Goal: Transaction & Acquisition: Purchase product/service

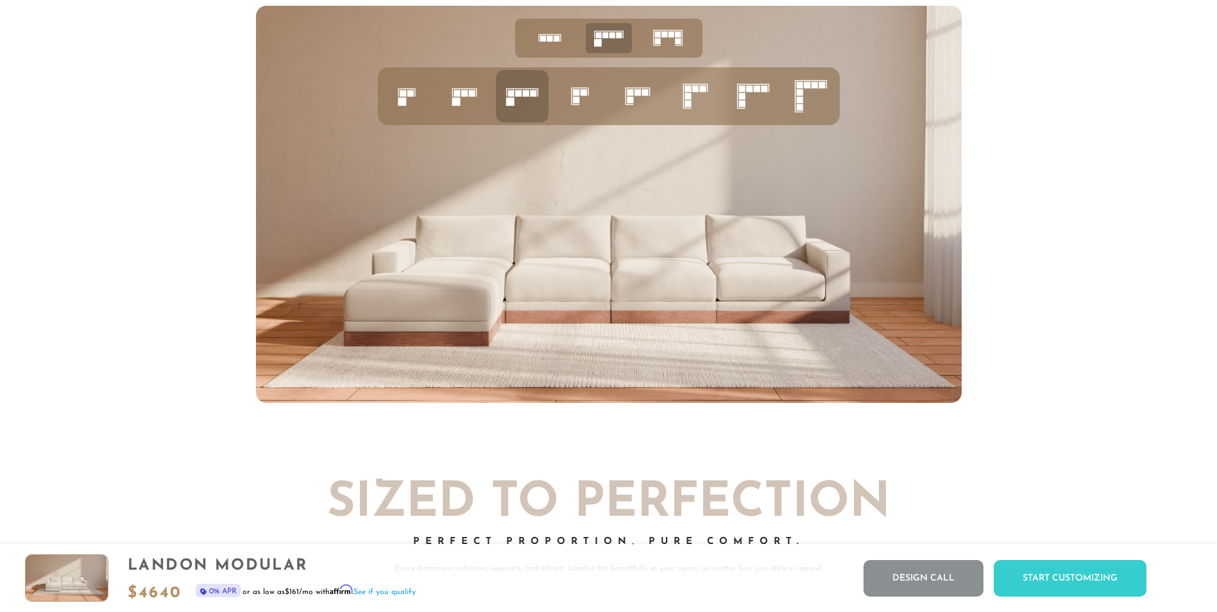
scroll to position [5610, 0]
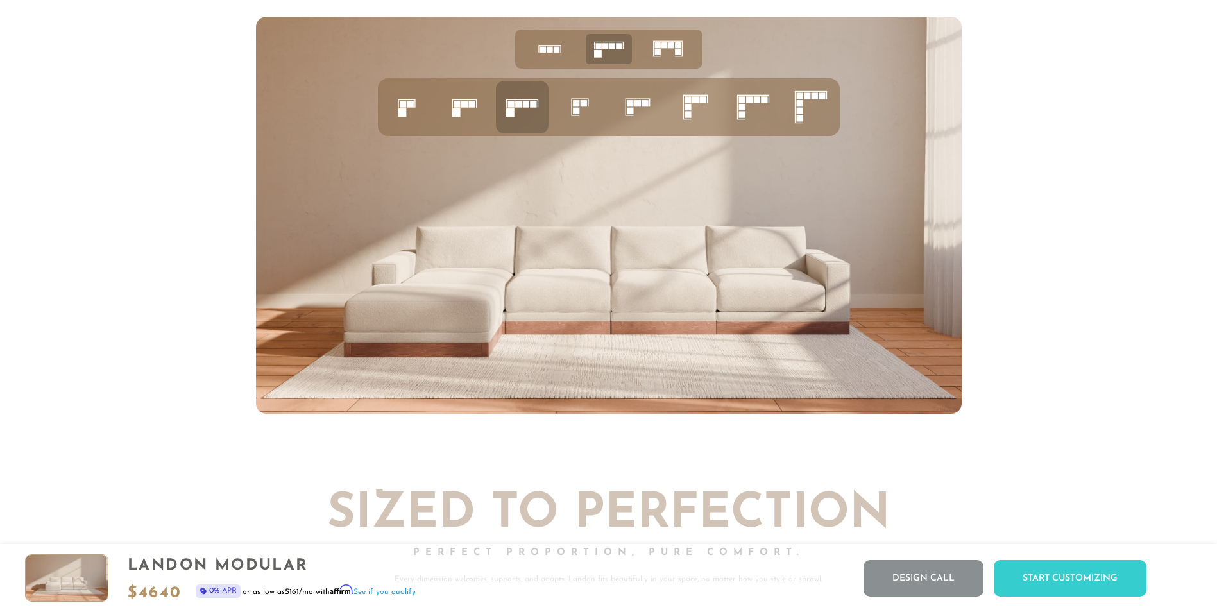
click at [694, 118] on icon at bounding box center [696, 107] width 44 height 44
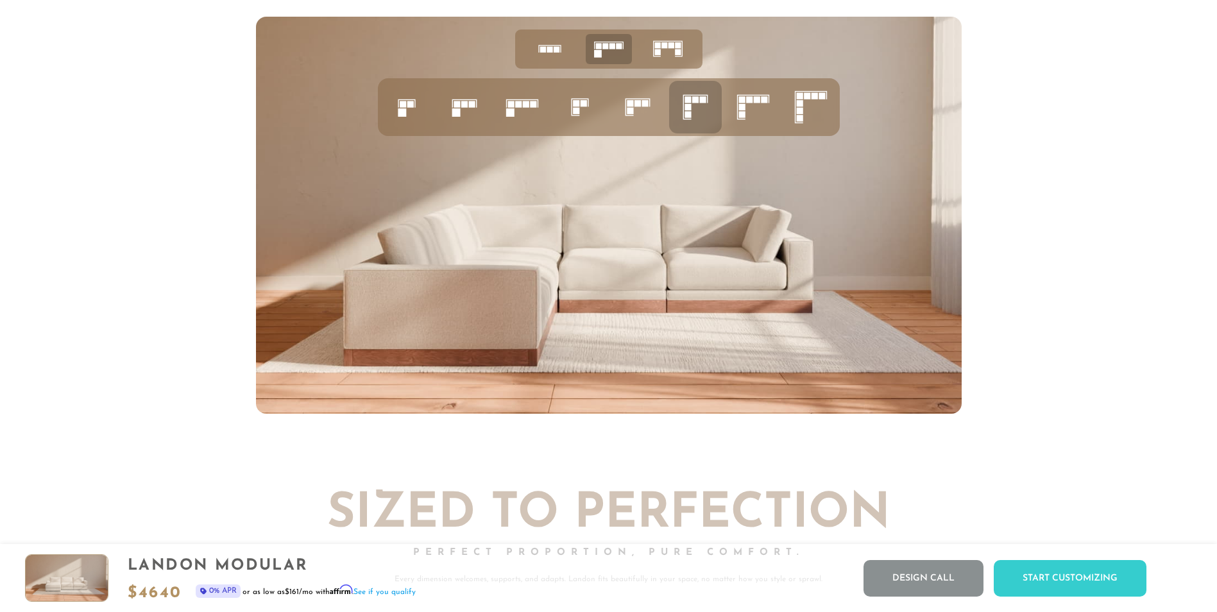
click at [742, 103] on rect at bounding box center [741, 99] width 6 height 6
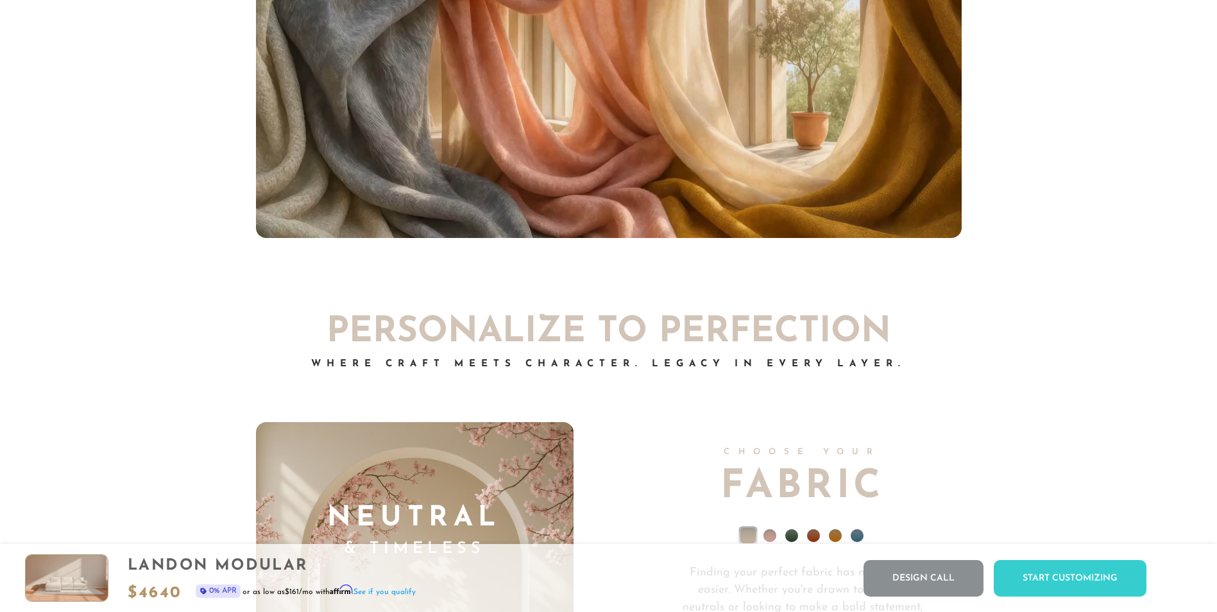
scroll to position [9095, 0]
click at [1070, 598] on div "[PERSON_NAME] Modular $ 4640 0% APR or as low as $161 /mo with Affirm . See if …" at bounding box center [608, 578] width 1217 height 68
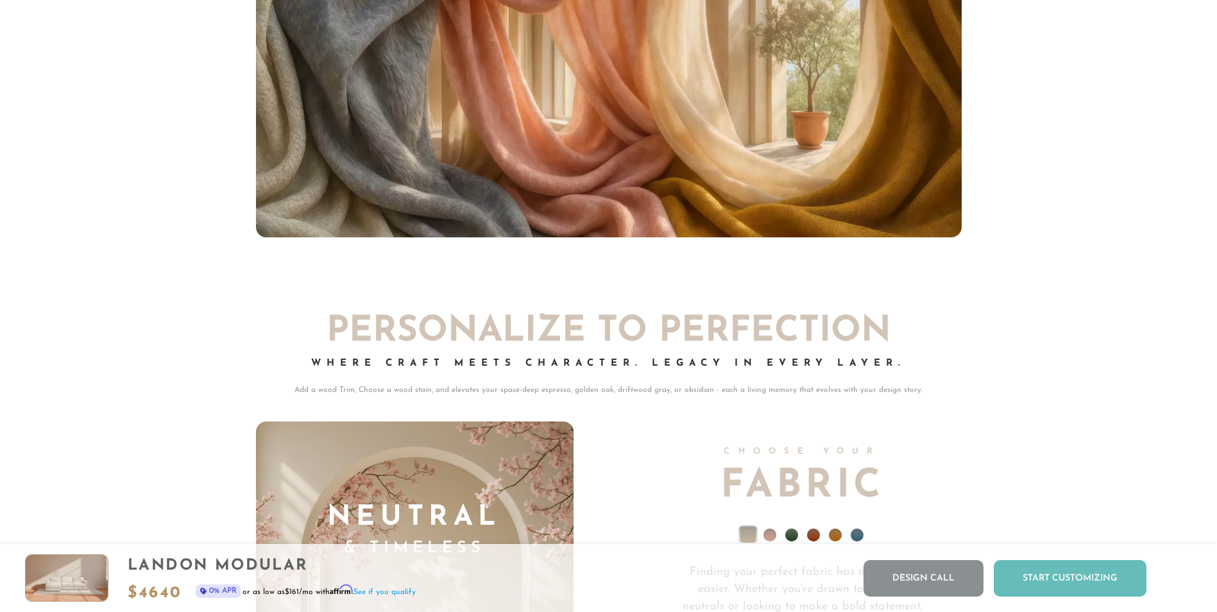
click at [1070, 583] on div "Start Customizing" at bounding box center [1070, 578] width 153 height 37
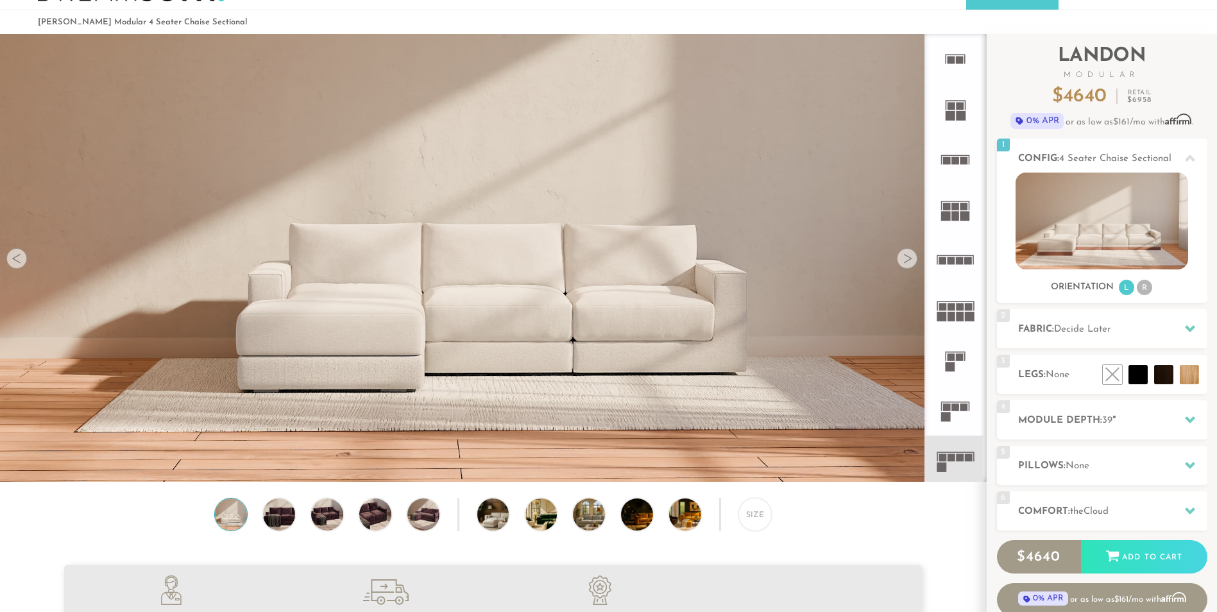
scroll to position [32, 0]
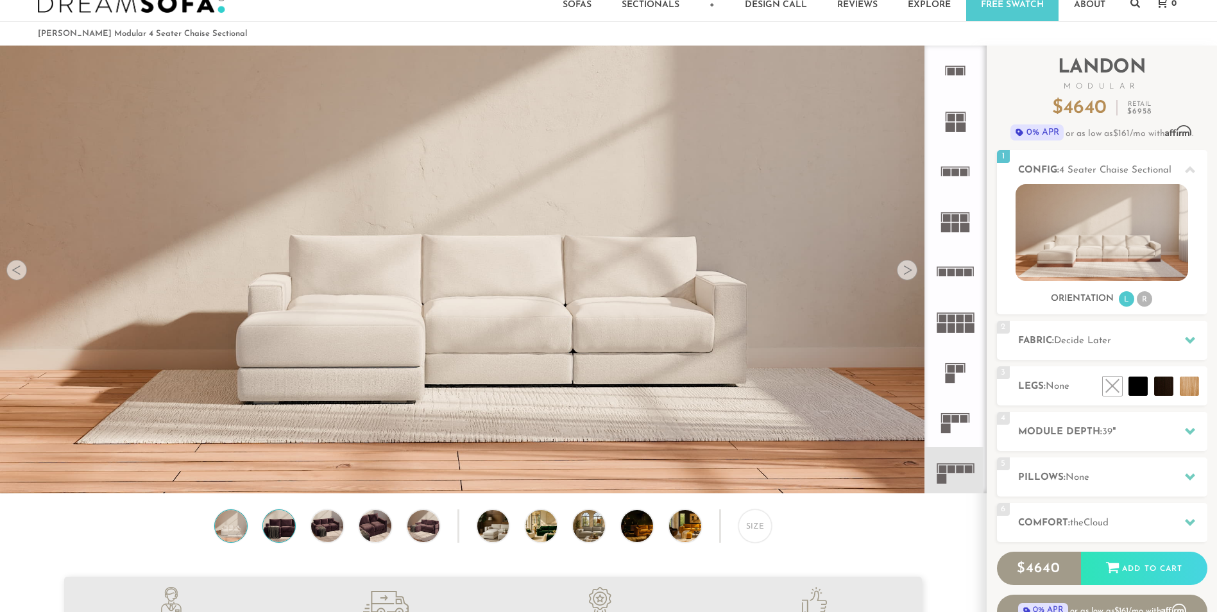
click at [292, 531] on img at bounding box center [279, 526] width 38 height 32
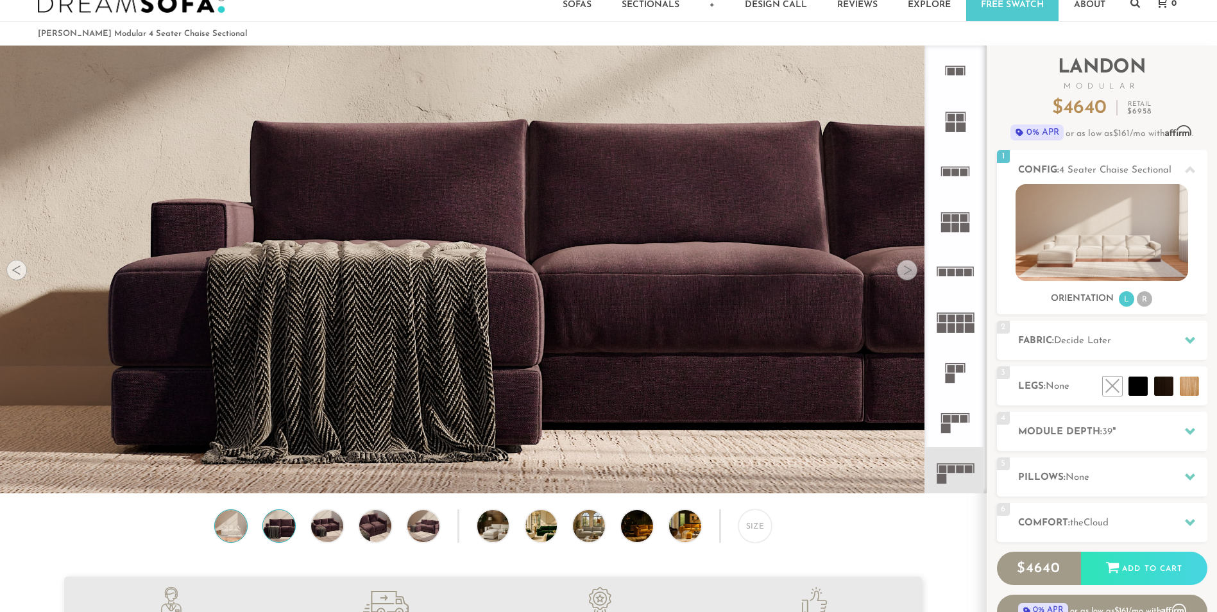
click at [241, 525] on img at bounding box center [231, 526] width 38 height 32
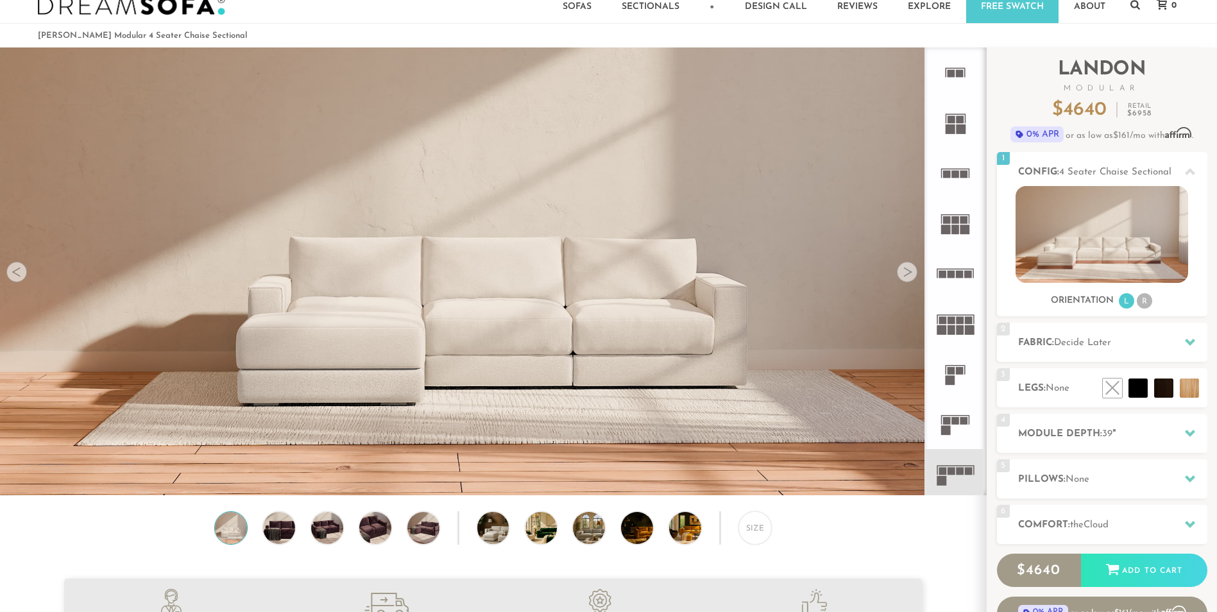
scroll to position [0, 0]
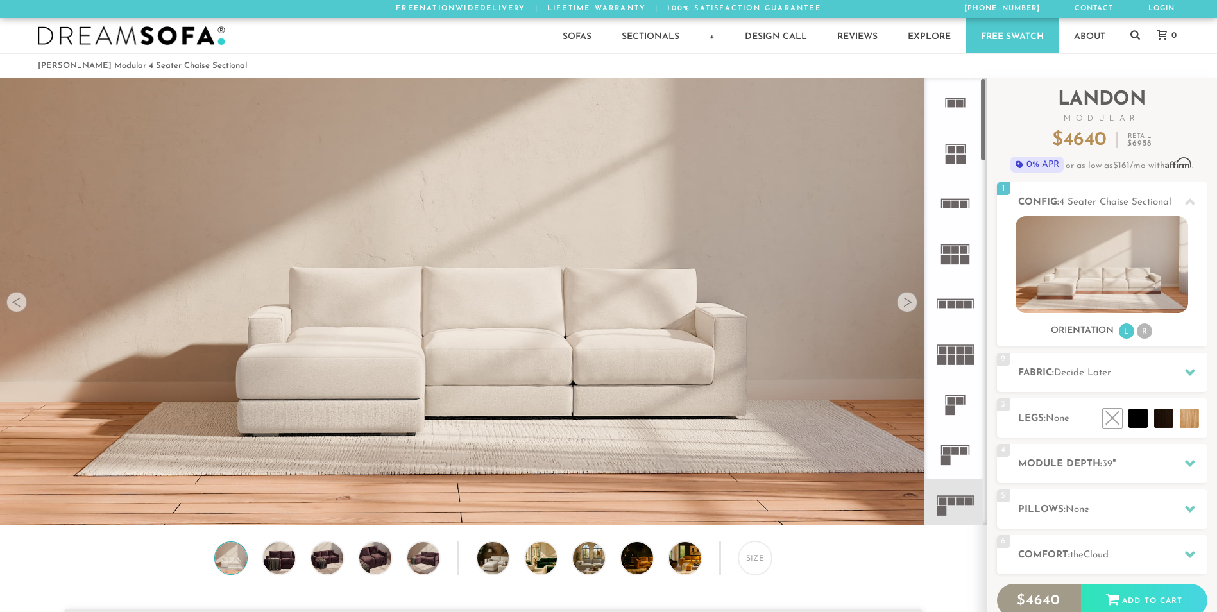
click at [953, 508] on icon at bounding box center [955, 504] width 50 height 50
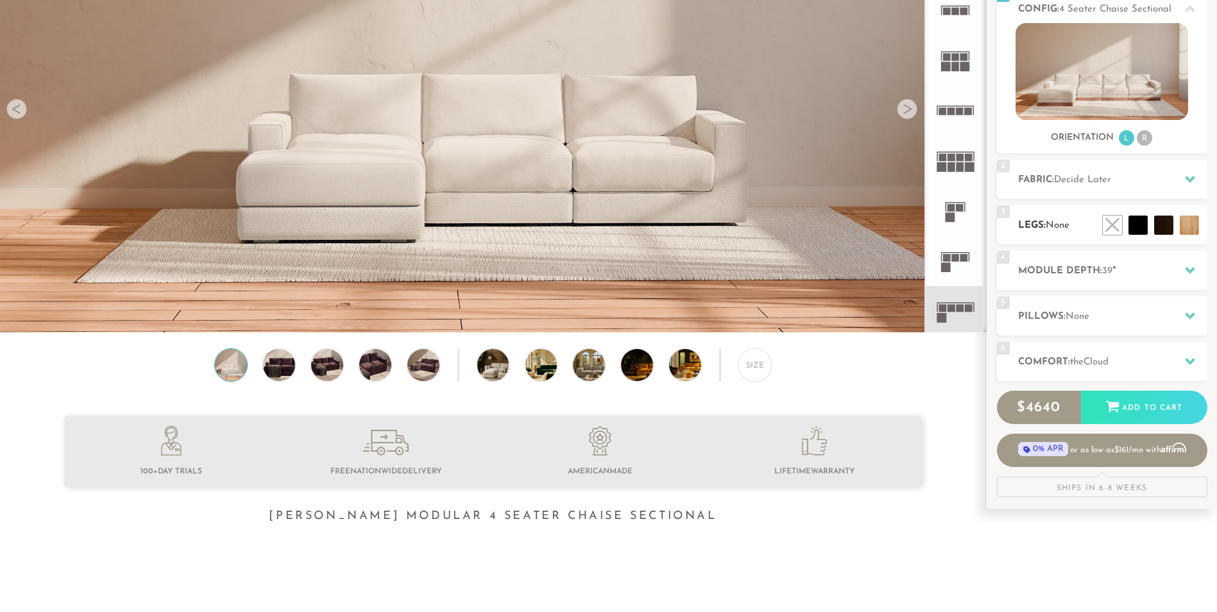
scroll to position [128, 0]
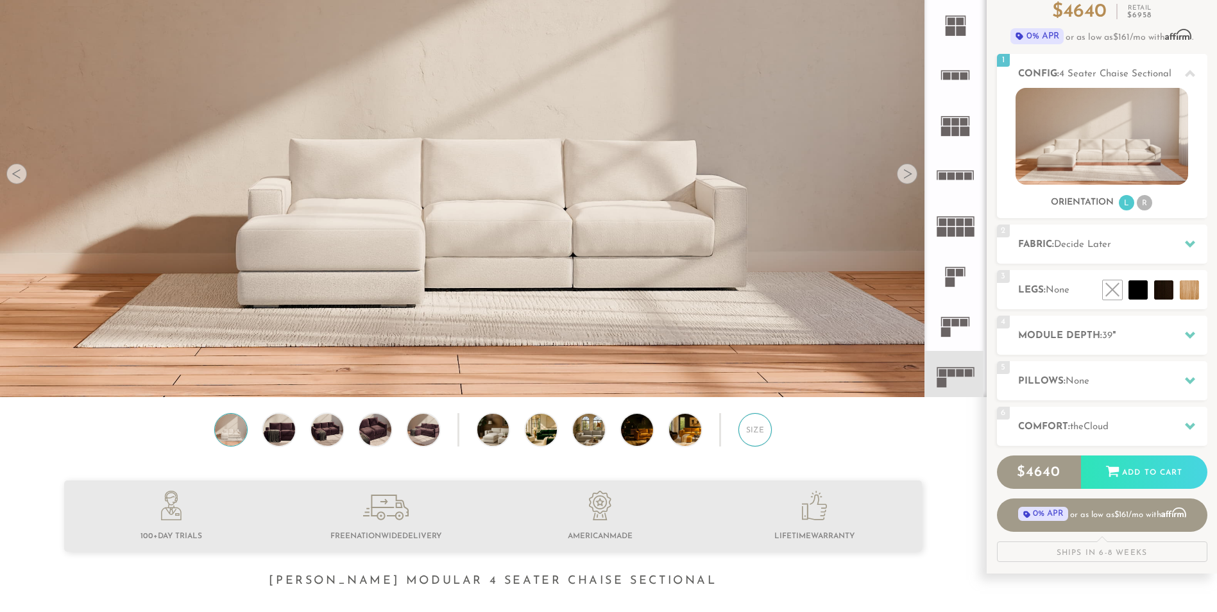
click at [755, 432] on div "Size" at bounding box center [754, 429] width 33 height 33
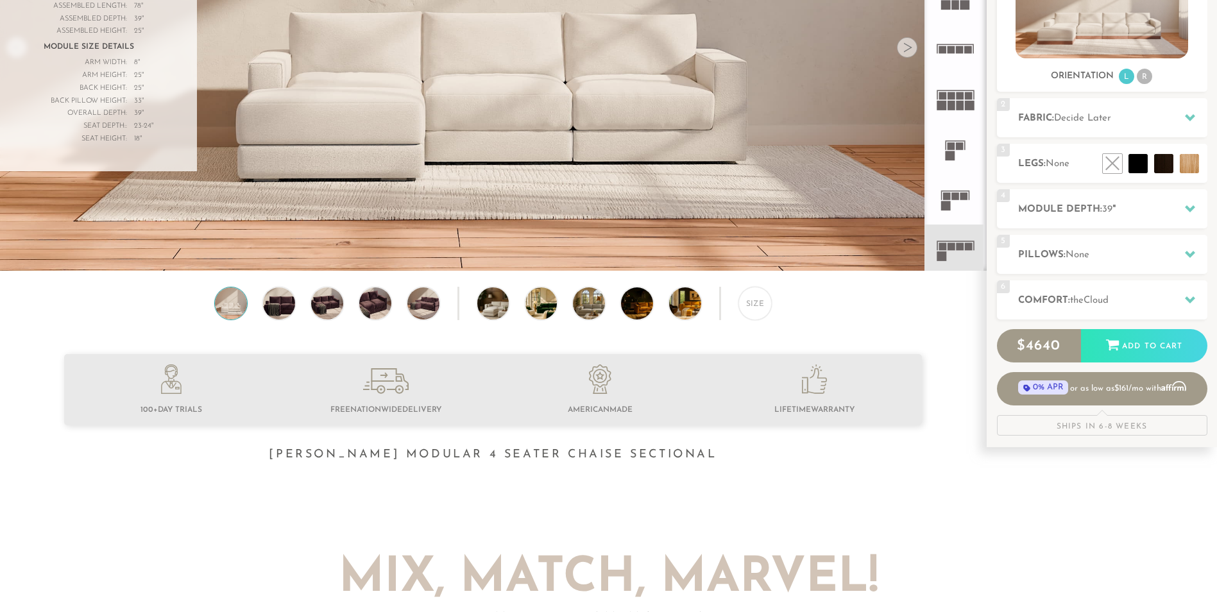
click at [558, 322] on div "Size" at bounding box center [493, 307] width 986 height 40
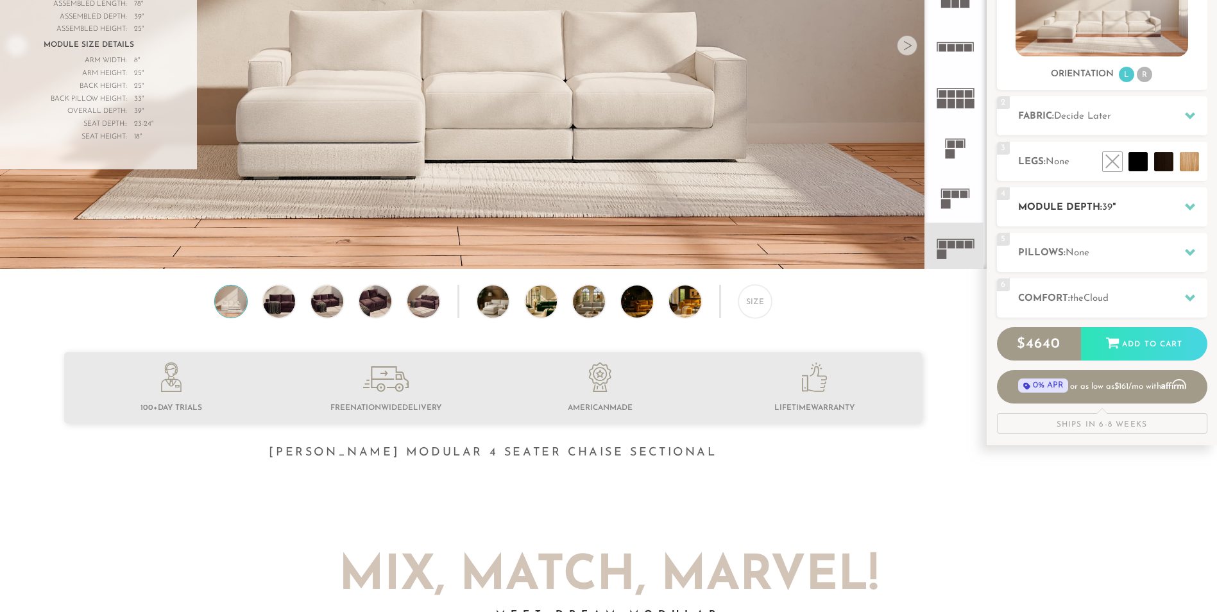
click at [1098, 213] on h2 "Module Depth: 39 "" at bounding box center [1112, 207] width 189 height 15
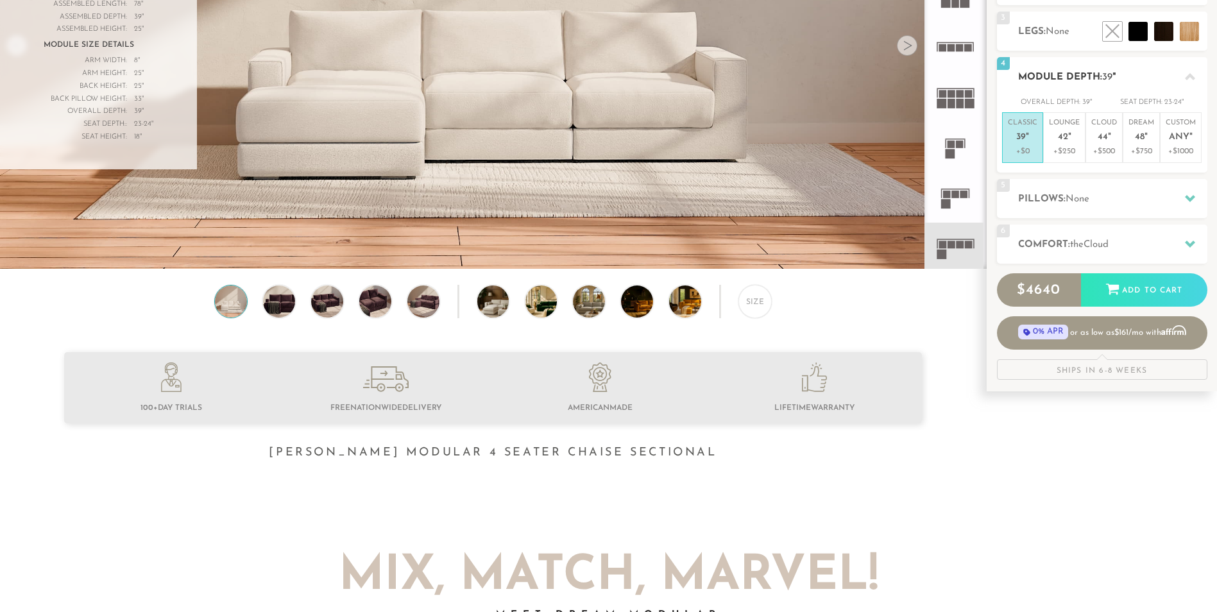
click at [1179, 74] on div at bounding box center [1190, 77] width 27 height 26
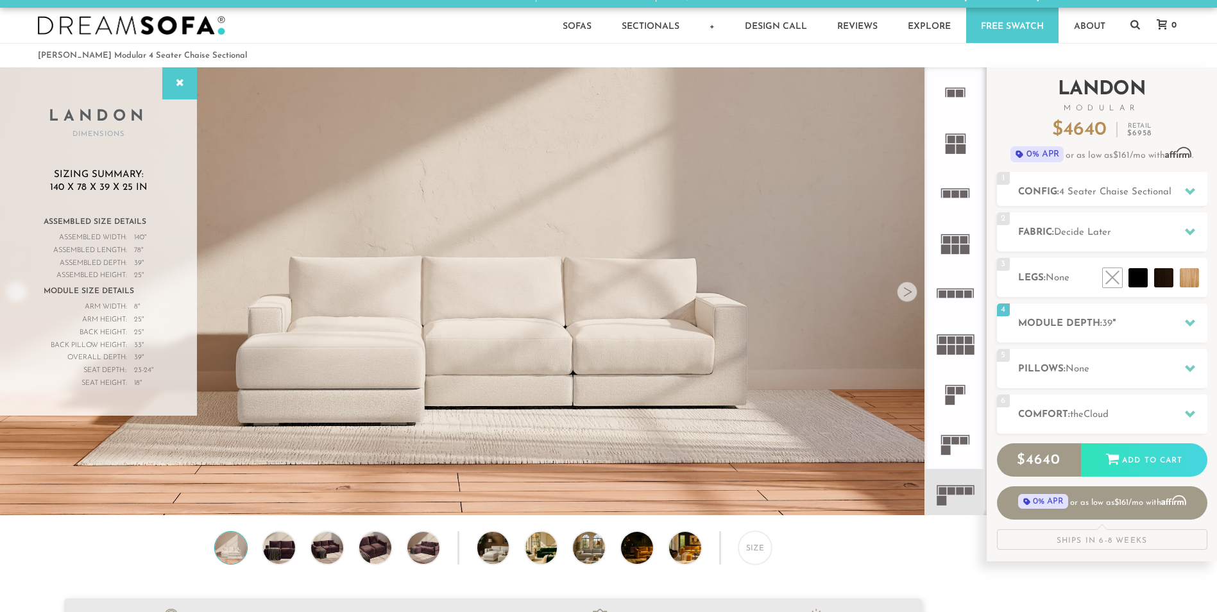
scroll to position [1, 0]
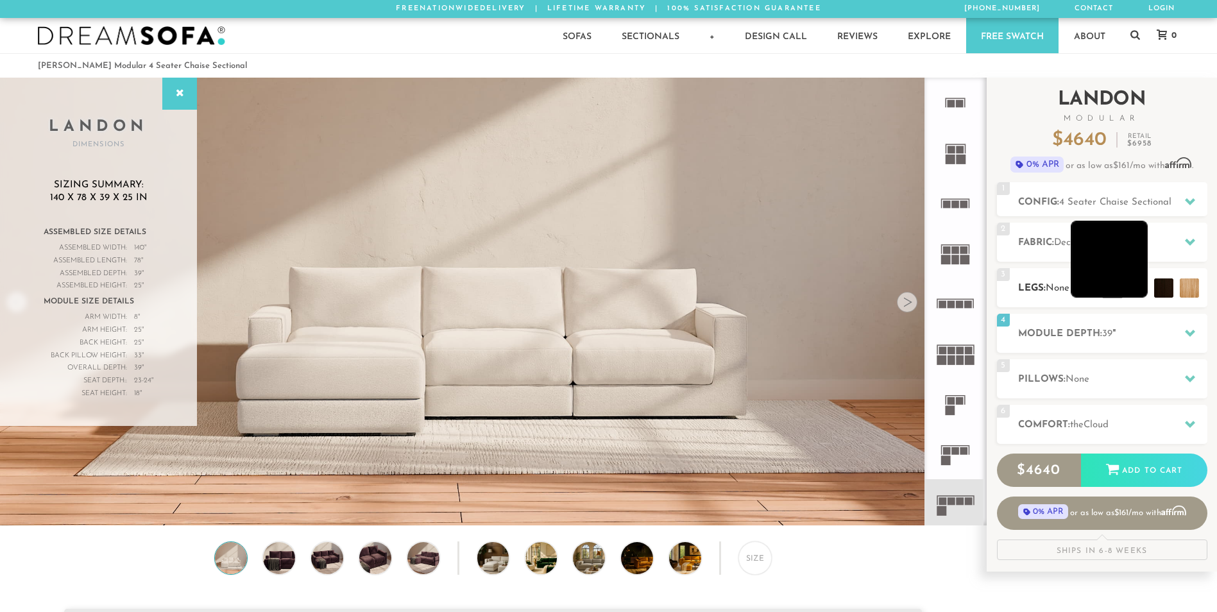
click at [1141, 287] on li at bounding box center [1109, 259] width 77 height 77
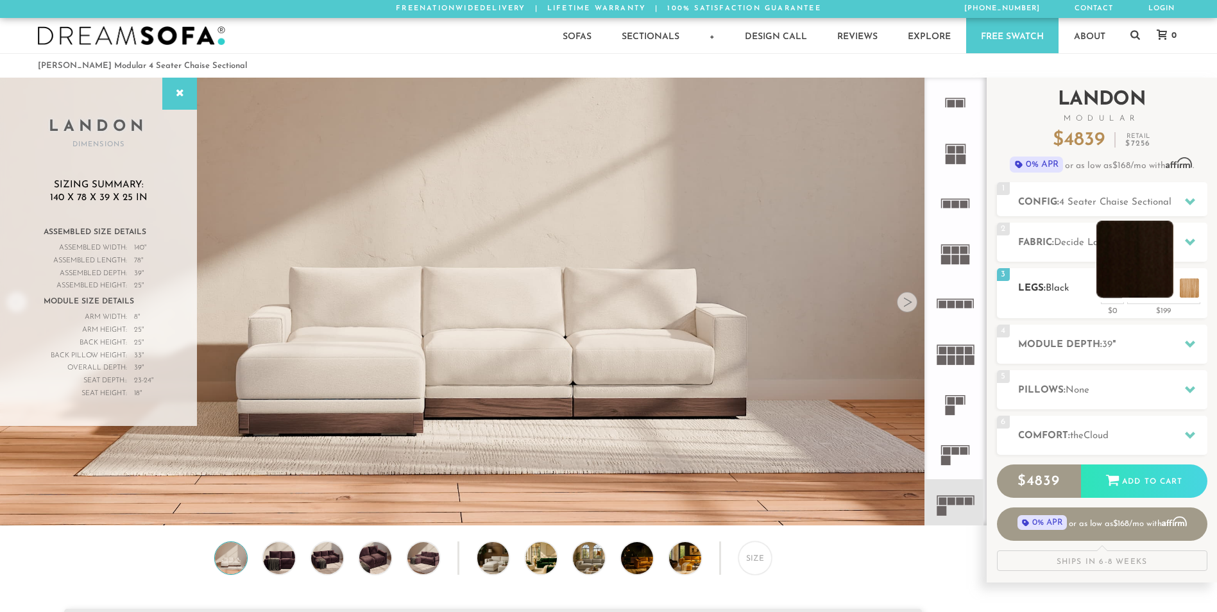
click at [1161, 291] on li at bounding box center [1134, 259] width 77 height 77
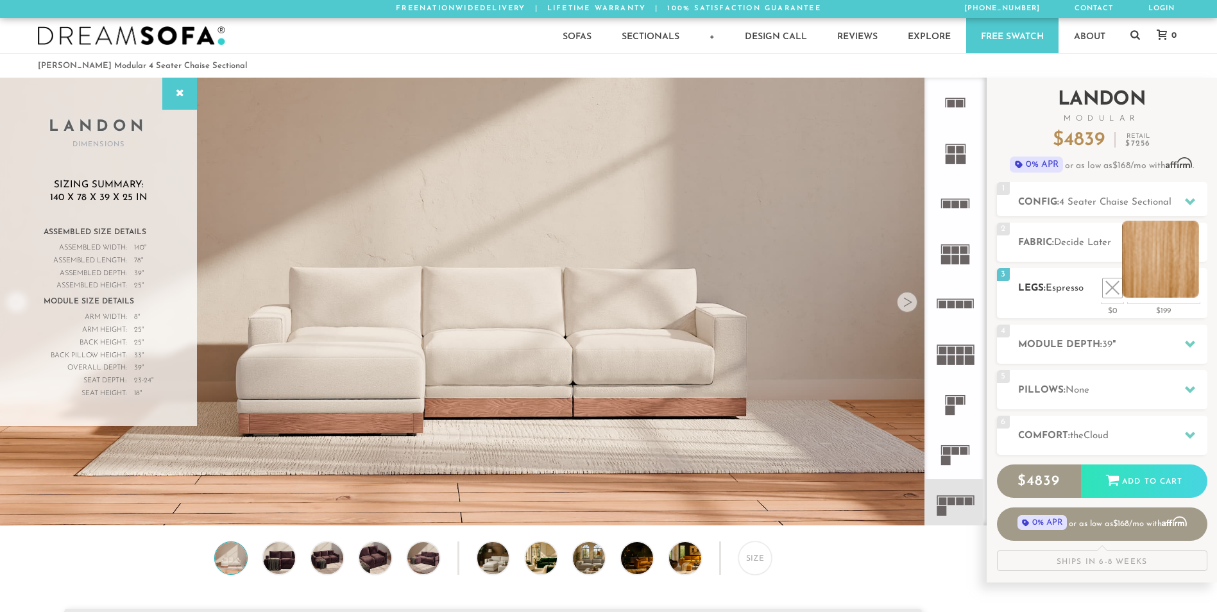
click at [1189, 279] on li at bounding box center [1160, 259] width 77 height 77
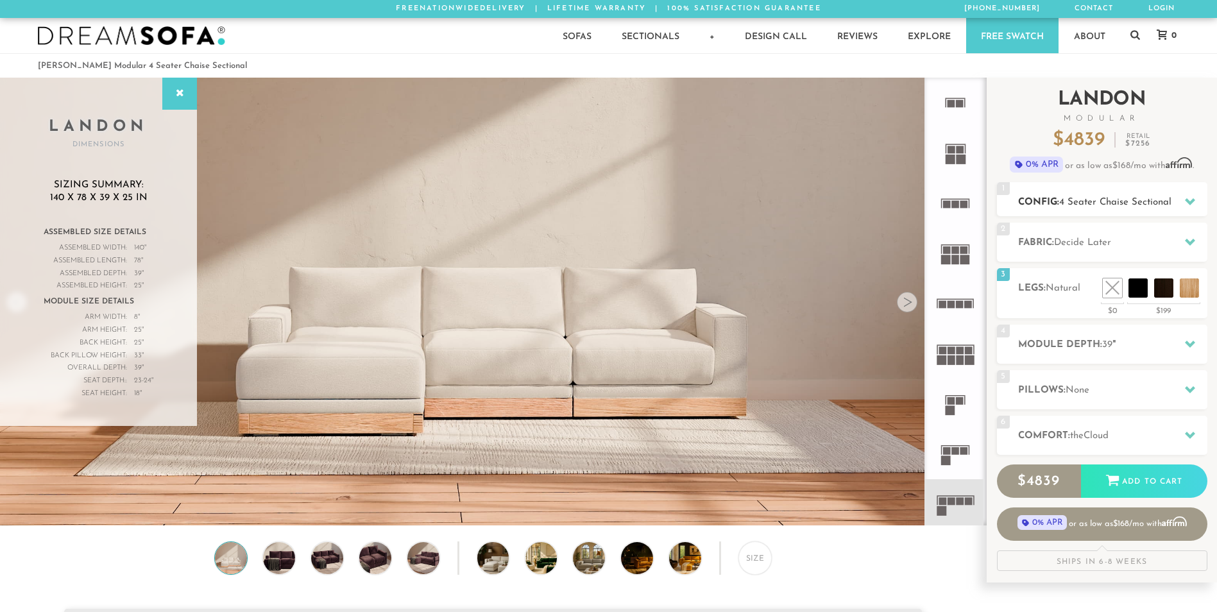
click at [1179, 204] on div at bounding box center [1190, 202] width 27 height 26
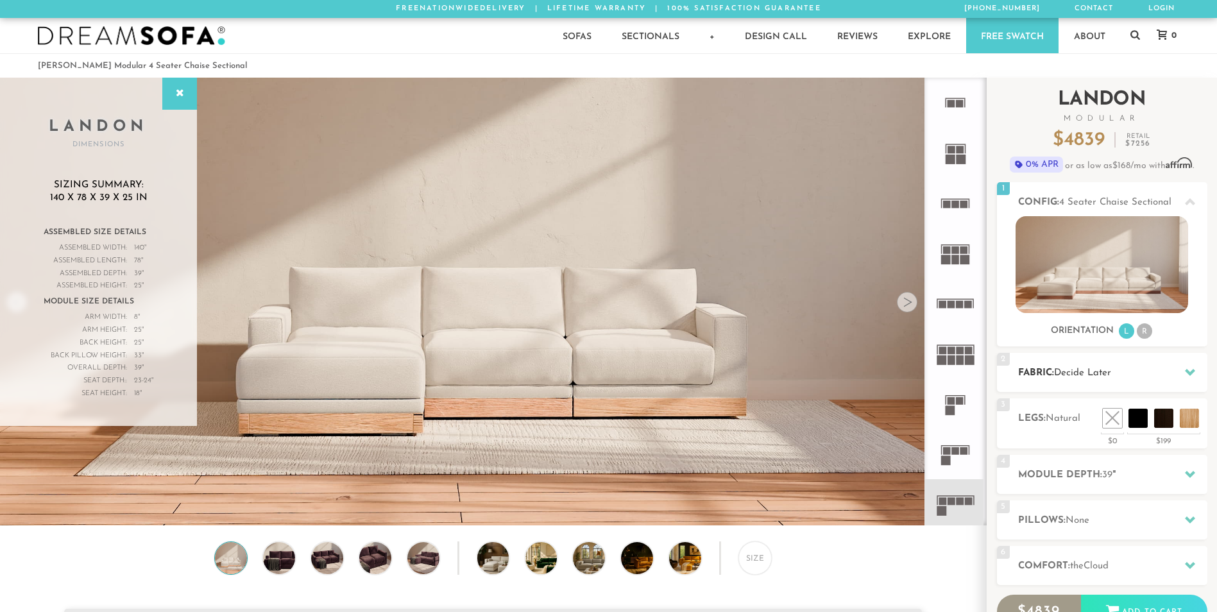
click at [1086, 371] on span "Decide Later" at bounding box center [1082, 373] width 57 height 10
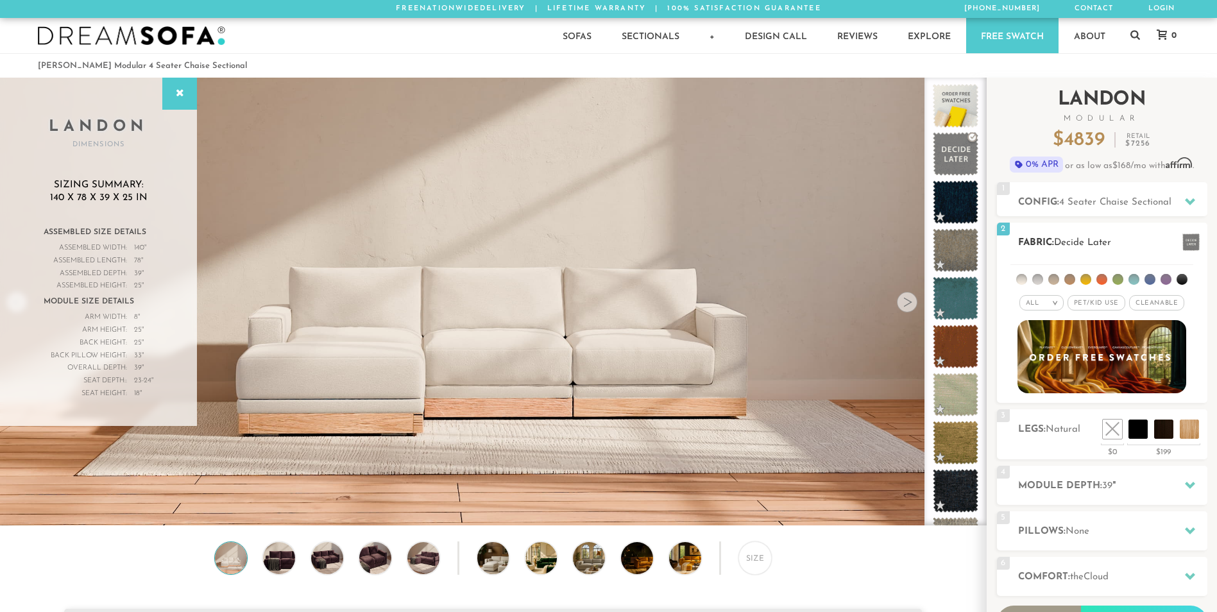
click at [1039, 277] on li at bounding box center [1037, 279] width 11 height 11
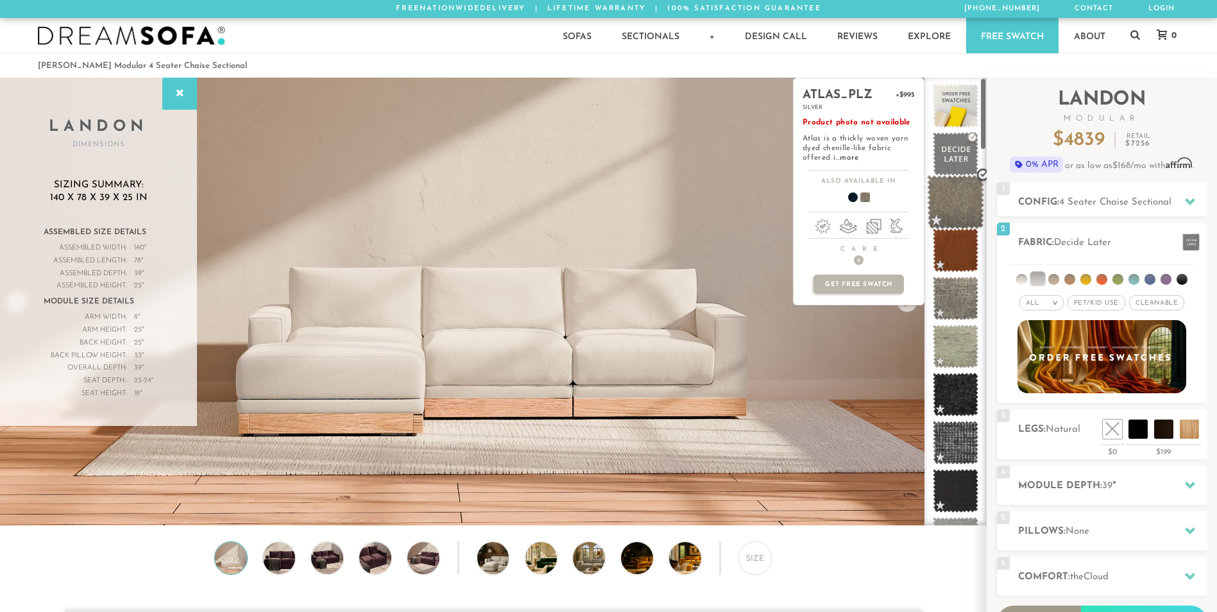
click at [966, 212] on span at bounding box center [955, 202] width 57 height 55
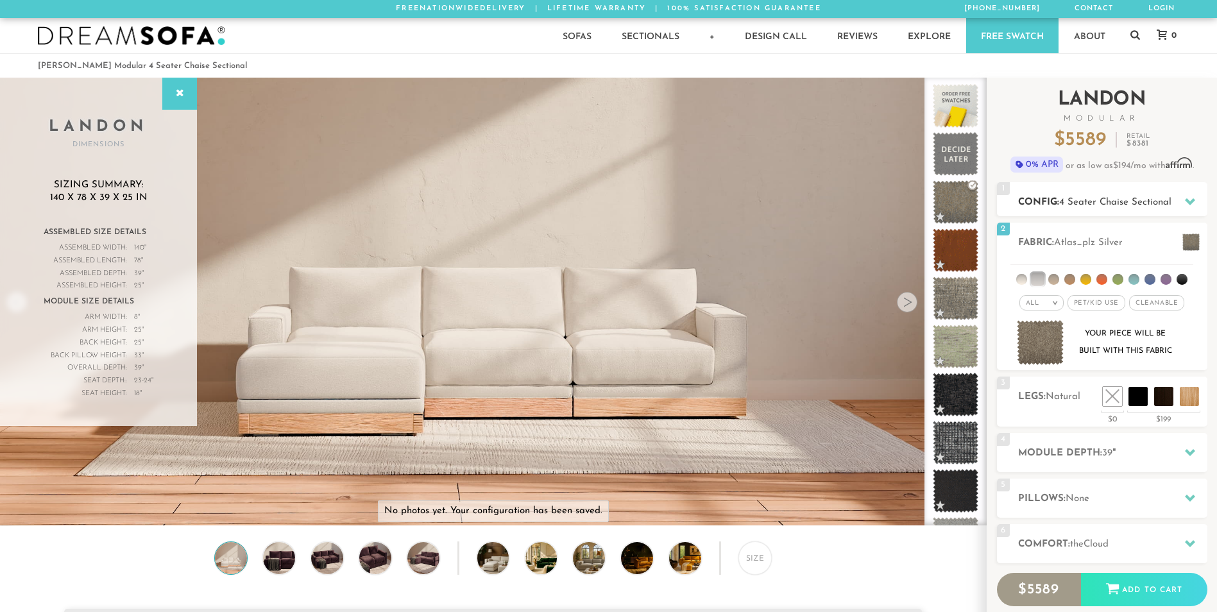
click at [1182, 205] on div at bounding box center [1190, 202] width 27 height 26
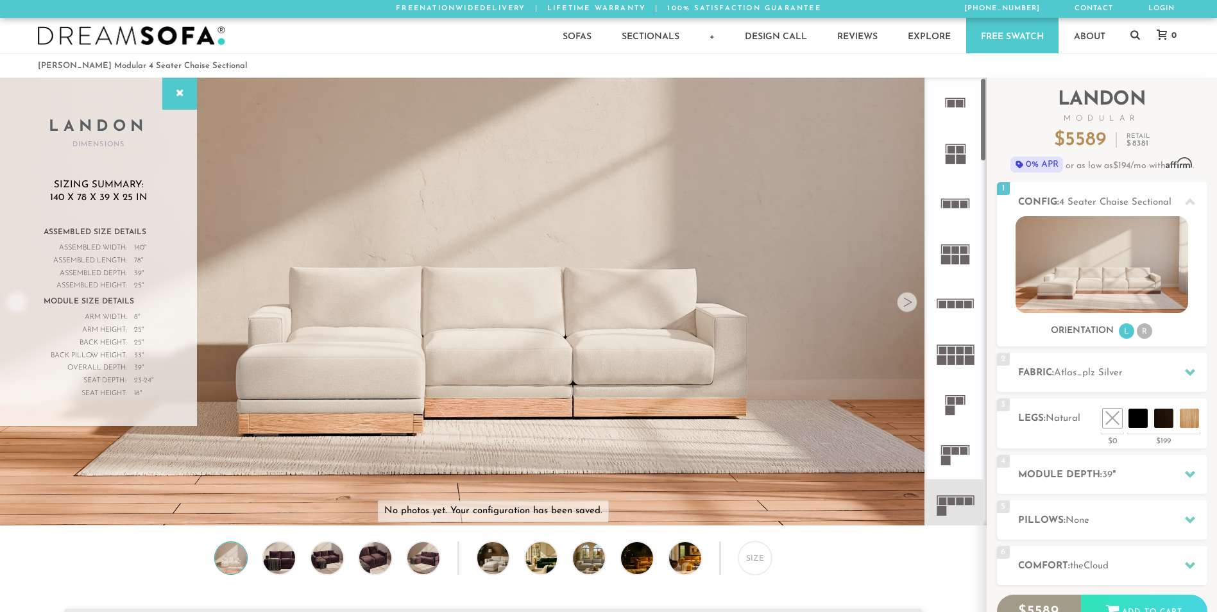
drag, startPoint x: 946, startPoint y: 463, endPoint x: 928, endPoint y: 254, distance: 209.2
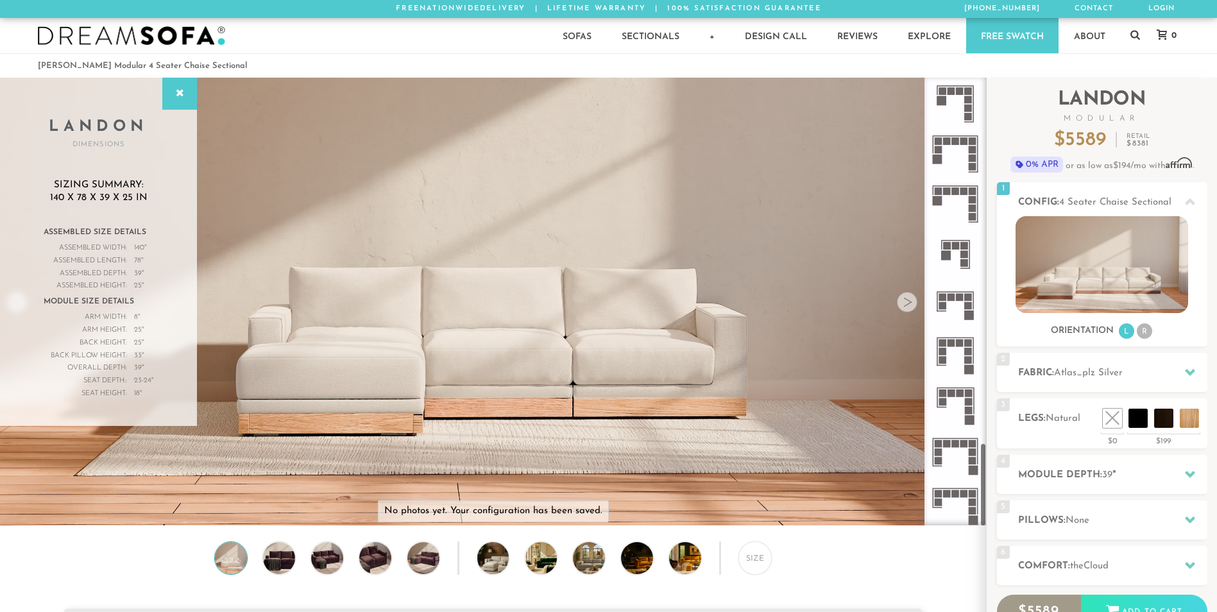
scroll to position [1959, 0]
drag, startPoint x: 984, startPoint y: 130, endPoint x: 974, endPoint y: 524, distance: 394.7
click at [974, 524] on div at bounding box center [956, 302] width 62 height 448
